Goal: Task Accomplishment & Management: Manage account settings

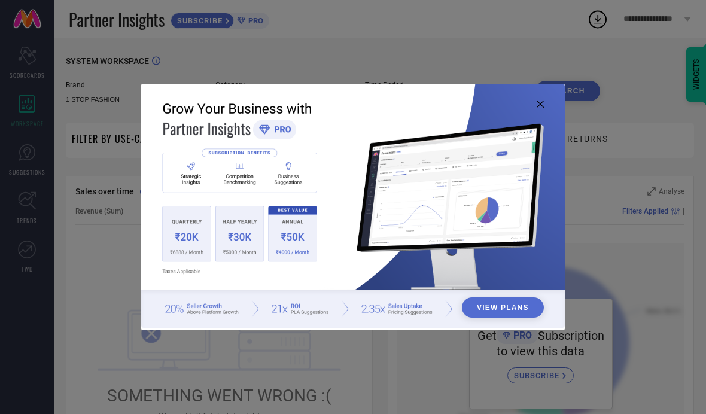
click at [512, 308] on button "View Plans" at bounding box center [503, 307] width 82 height 20
click at [546, 101] on img at bounding box center [353, 206] width 424 height 244
click at [539, 106] on icon at bounding box center [540, 104] width 7 height 7
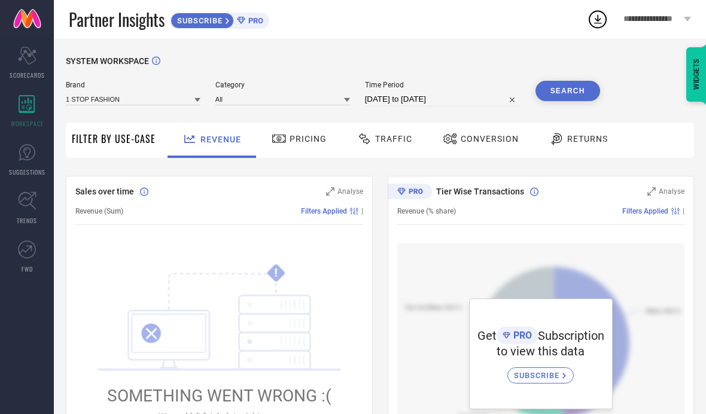
click at [296, 143] on span "Pricing" at bounding box center [308, 139] width 37 height 10
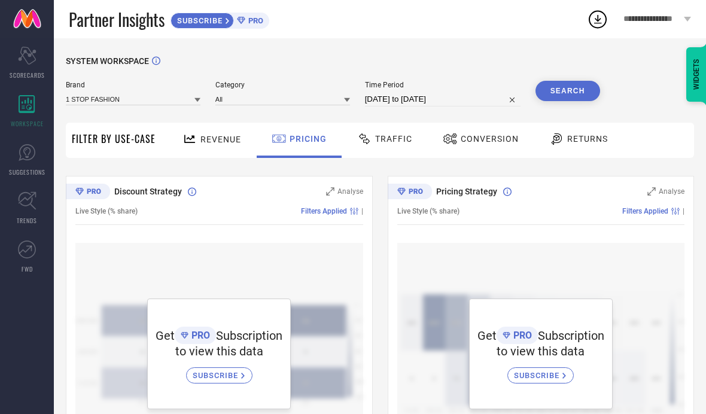
click at [13, 150] on link "SUGGESTIONS" at bounding box center [27, 160] width 54 height 48
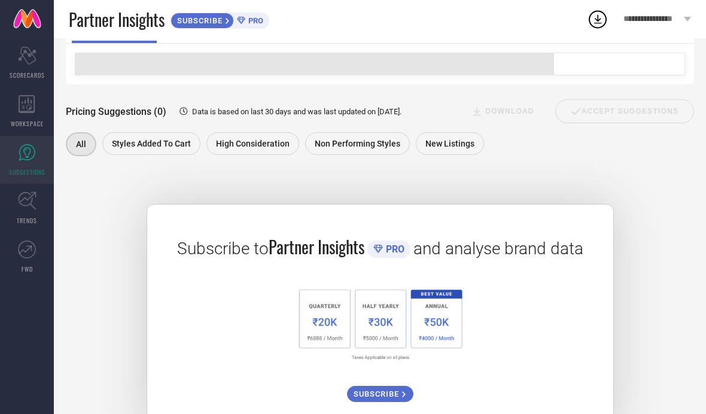
scroll to position [112, 0]
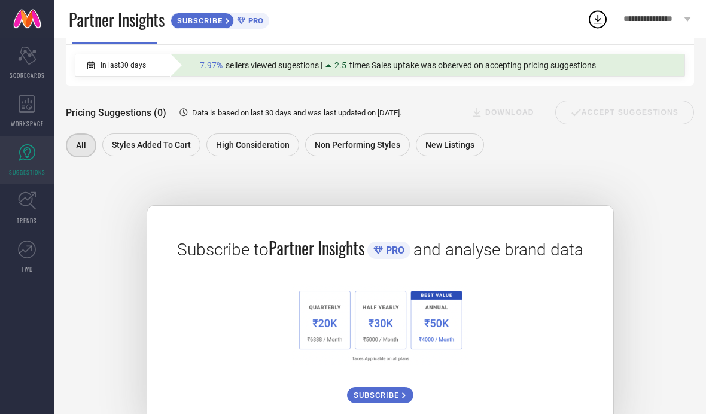
click at [22, 106] on icon at bounding box center [27, 104] width 17 height 18
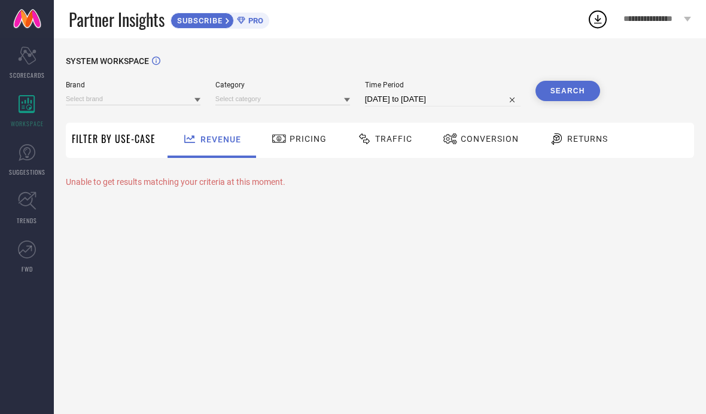
type input "1 STOP FASHION"
type input "All"
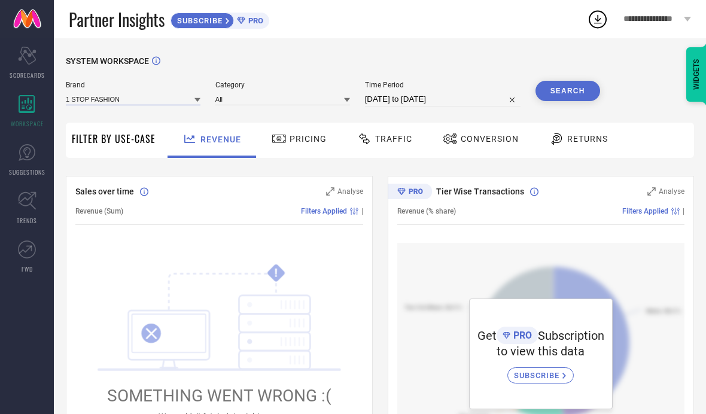
click at [120, 100] on input at bounding box center [133, 99] width 135 height 13
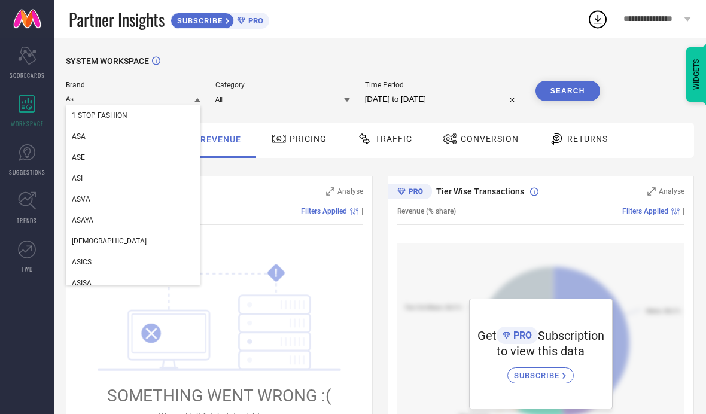
type input "Asp"
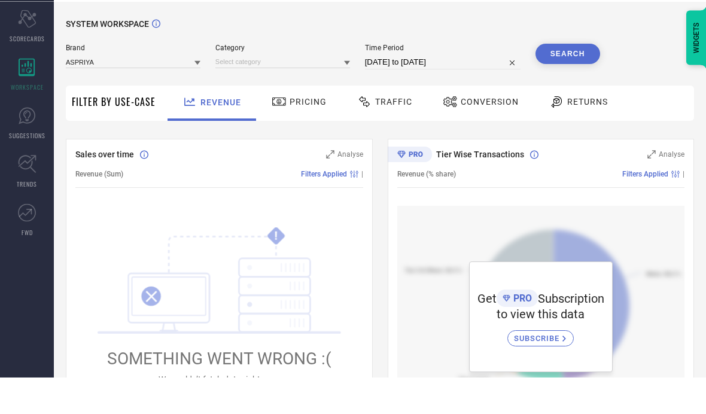
click at [576, 81] on button "Search" at bounding box center [567, 91] width 65 height 20
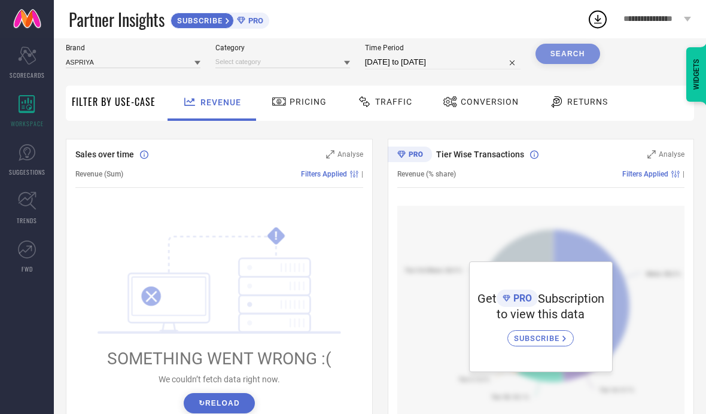
click at [576, 52] on div "Search" at bounding box center [567, 54] width 65 height 20
click at [136, 57] on input at bounding box center [133, 62] width 135 height 13
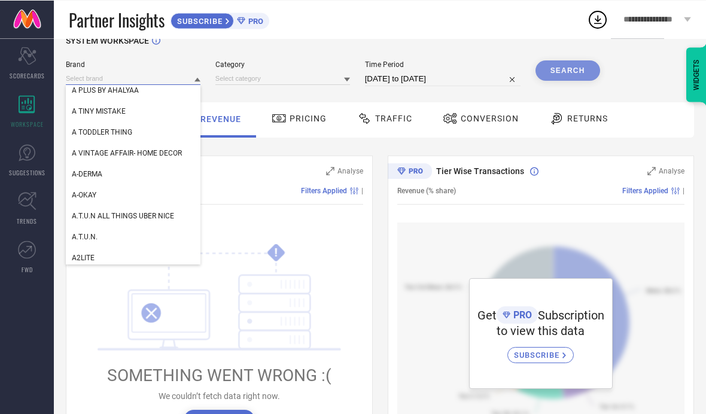
scroll to position [0, 0]
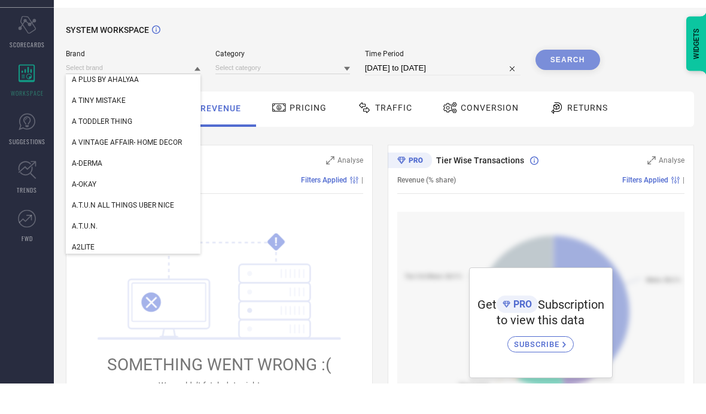
click at [23, 144] on icon at bounding box center [27, 153] width 18 height 18
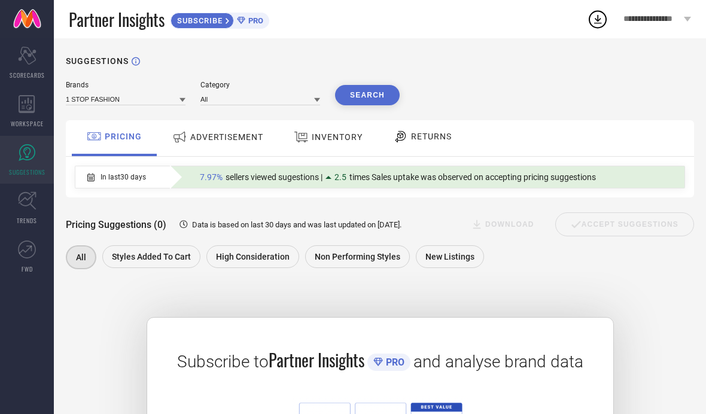
click at [28, 235] on link "FWD" at bounding box center [27, 257] width 54 height 48
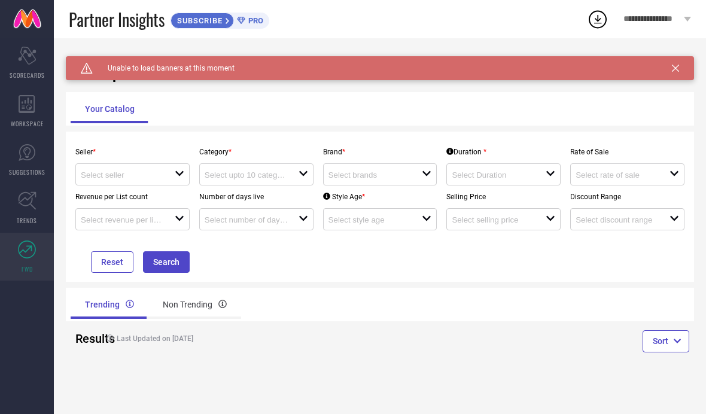
click at [175, 171] on icon "open" at bounding box center [180, 174] width 10 height 10
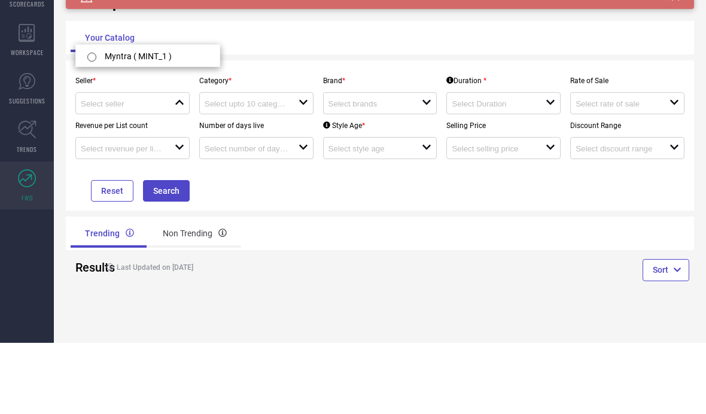
click at [93, 124] on input "radio" at bounding box center [91, 128] width 9 height 9
type input "Myntra ( MINT_1 )"
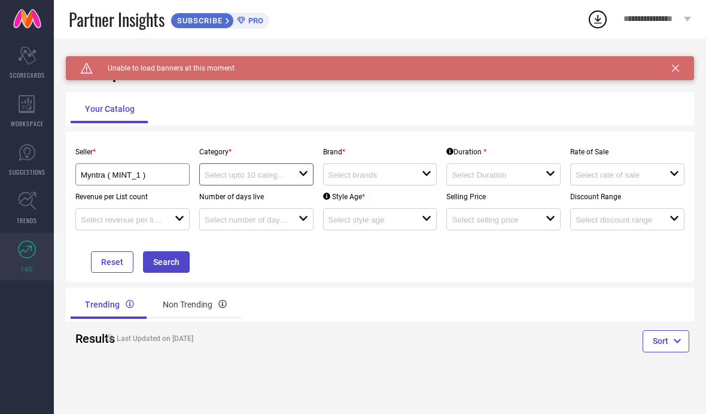
click at [238, 173] on input at bounding box center [247, 175] width 84 height 9
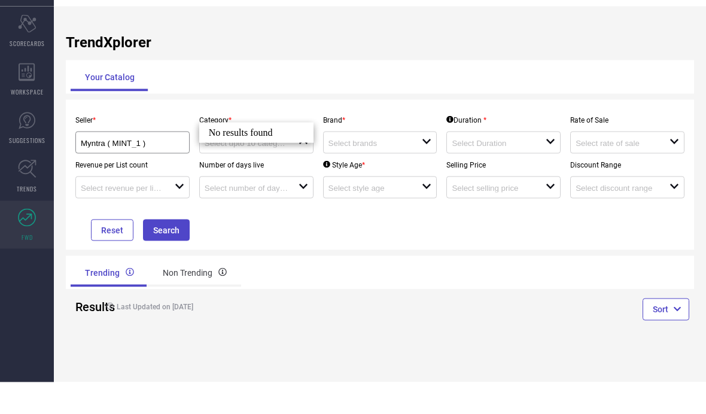
click at [212, 154] on div "No results found" at bounding box center [256, 164] width 114 height 20
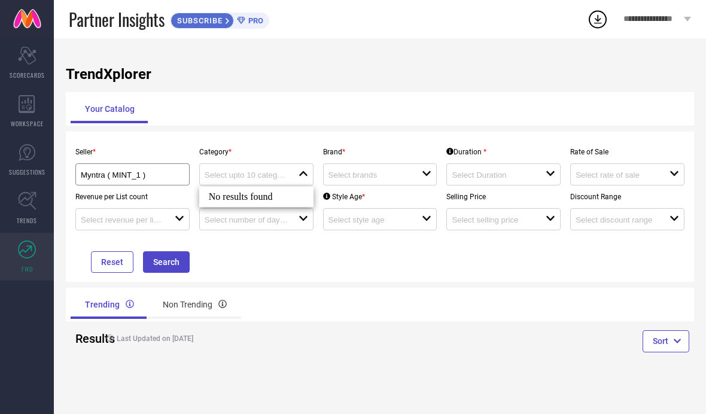
click at [25, 54] on icon "Scorecard" at bounding box center [27, 56] width 19 height 18
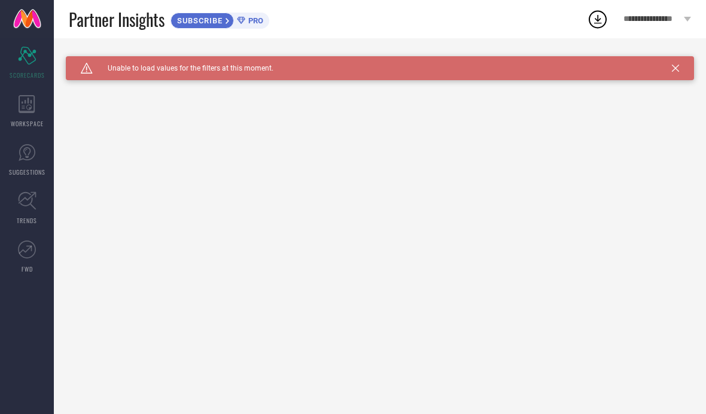
click at [22, 106] on icon at bounding box center [27, 104] width 17 height 18
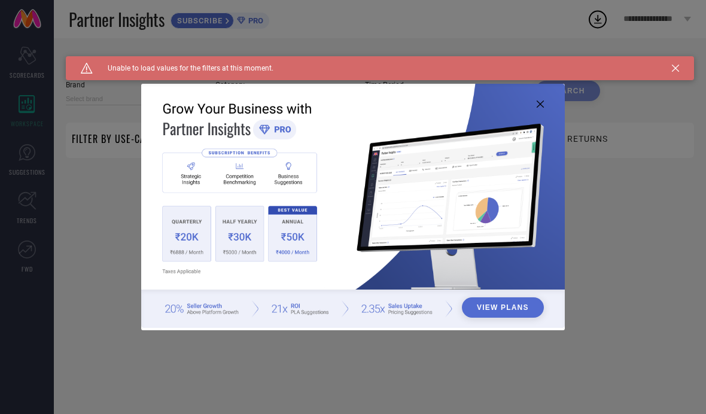
type input "1 STOP FASHION"
type input "All"
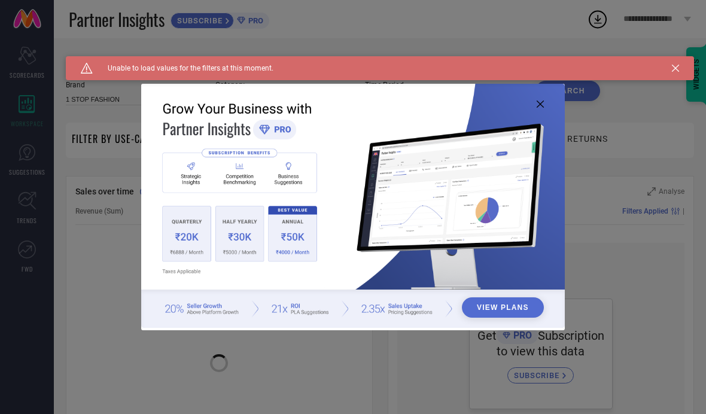
click at [547, 112] on img at bounding box center [353, 206] width 424 height 244
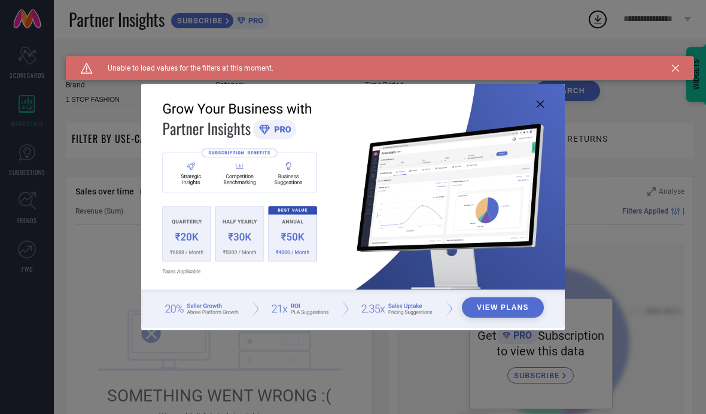
click at [549, 99] on img at bounding box center [353, 206] width 424 height 244
click at [544, 96] on img at bounding box center [353, 206] width 424 height 244
click at [111, 130] on div "View Plans" at bounding box center [353, 207] width 706 height 414
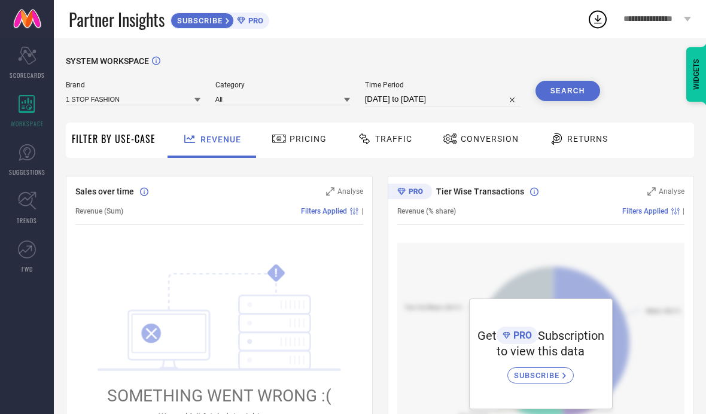
click at [116, 134] on span "Filter By Use-Case" at bounding box center [114, 139] width 84 height 14
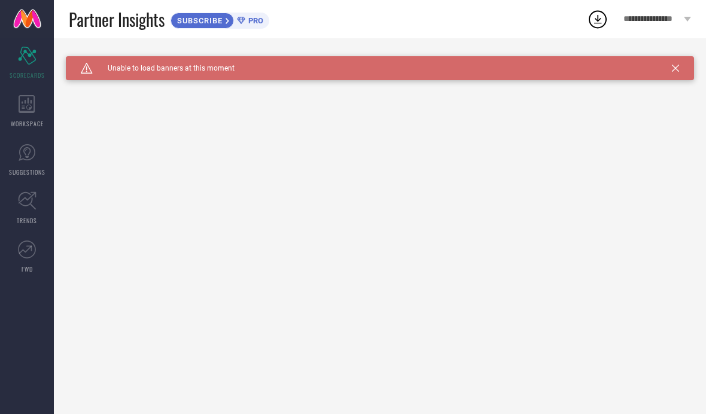
click at [682, 23] on div "**********" at bounding box center [657, 19] width 98 height 38
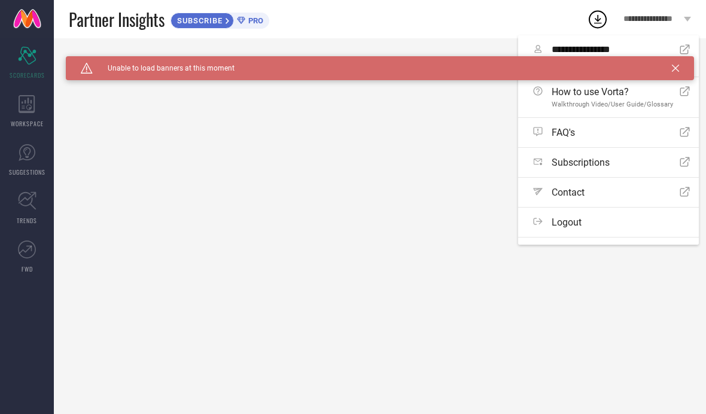
click at [621, 225] on div "Logout" at bounding box center [611, 222] width 157 height 11
click at [0, 0] on button "Logout" at bounding box center [0, 0] width 0 height 0
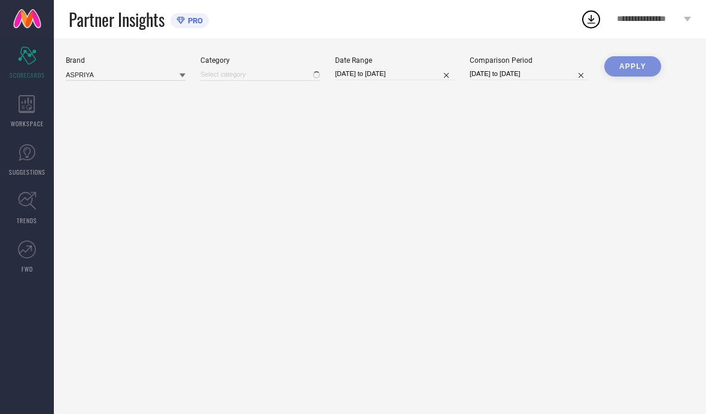
type input "All"
